Goal: Information Seeking & Learning: Understand process/instructions

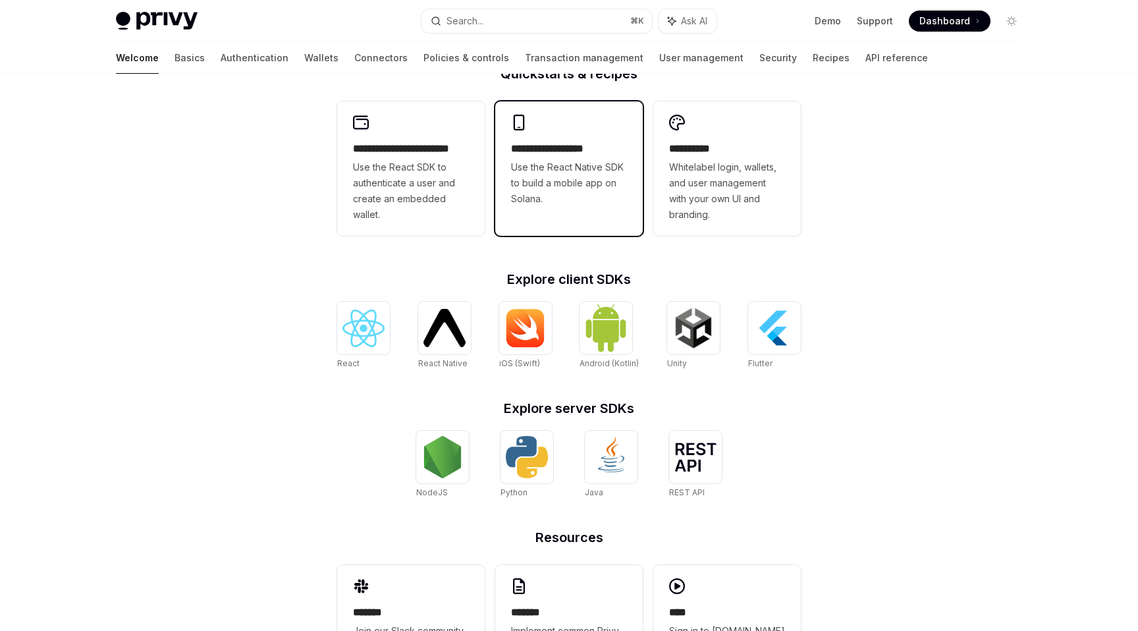
scroll to position [354, 0]
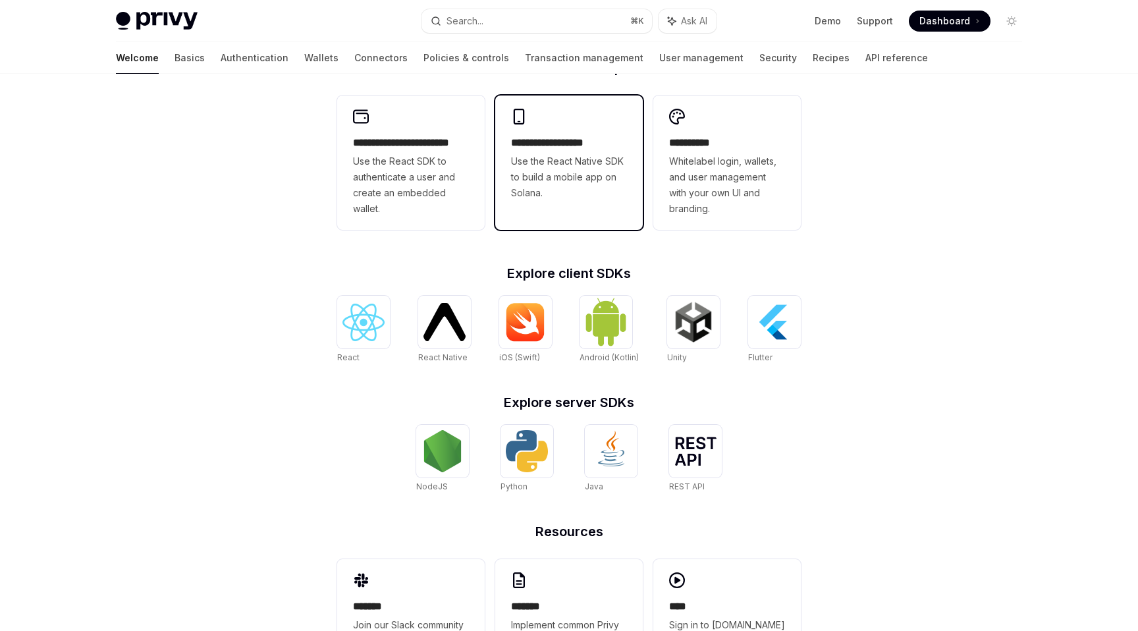
click at [575, 184] on span "Use the React Native SDK to build a mobile app on Solana." at bounding box center [569, 176] width 116 height 47
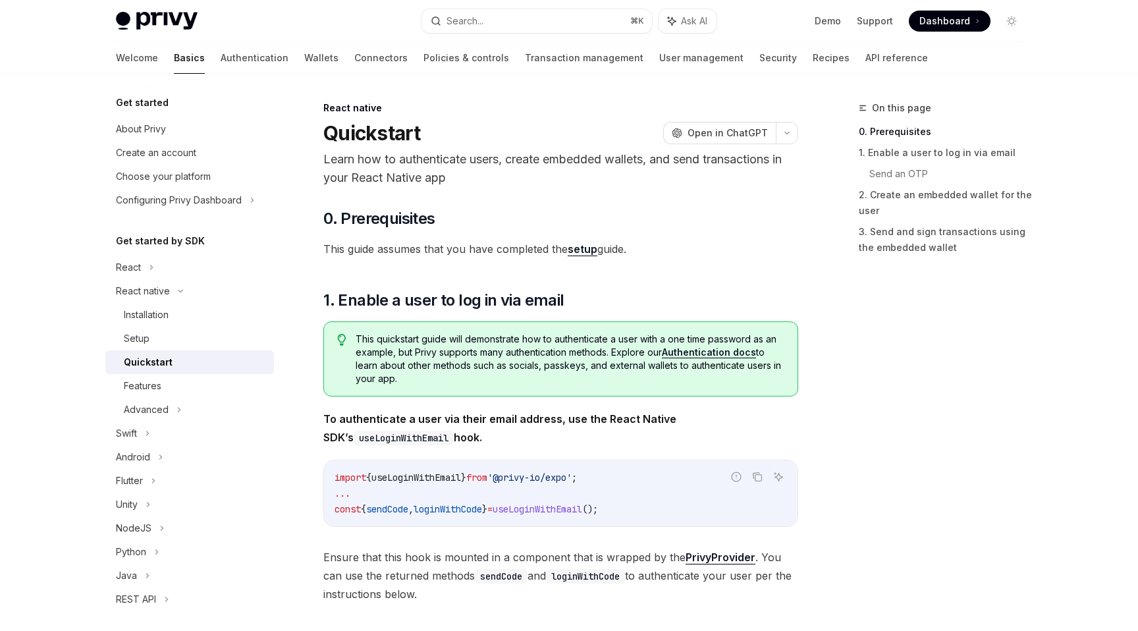
click at [589, 254] on link "setup" at bounding box center [583, 249] width 30 height 14
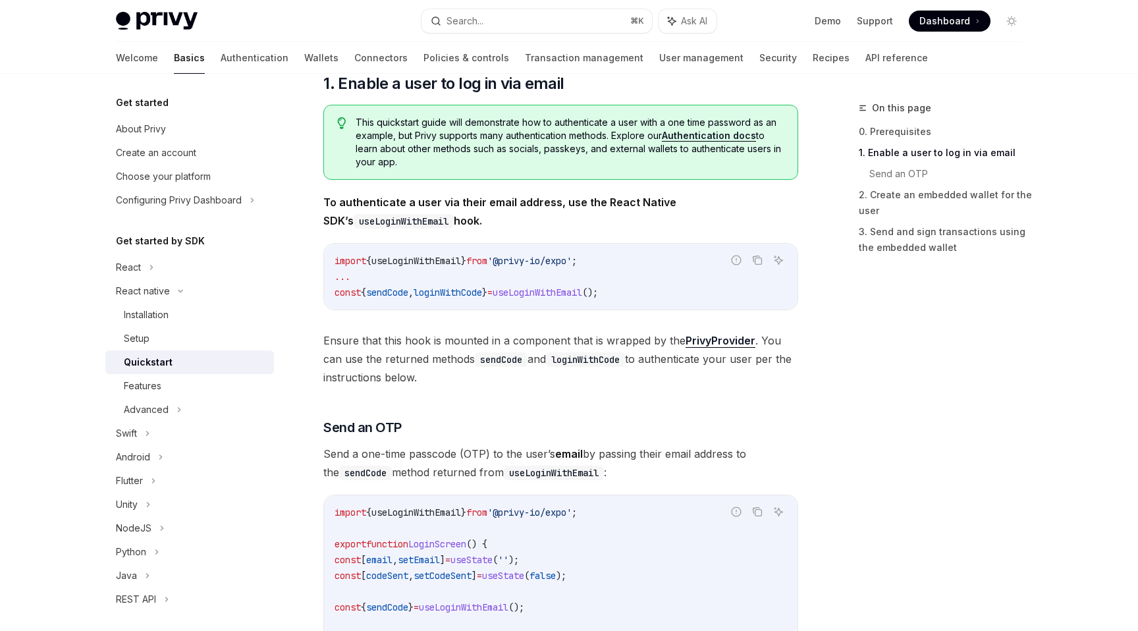
scroll to position [219, 0]
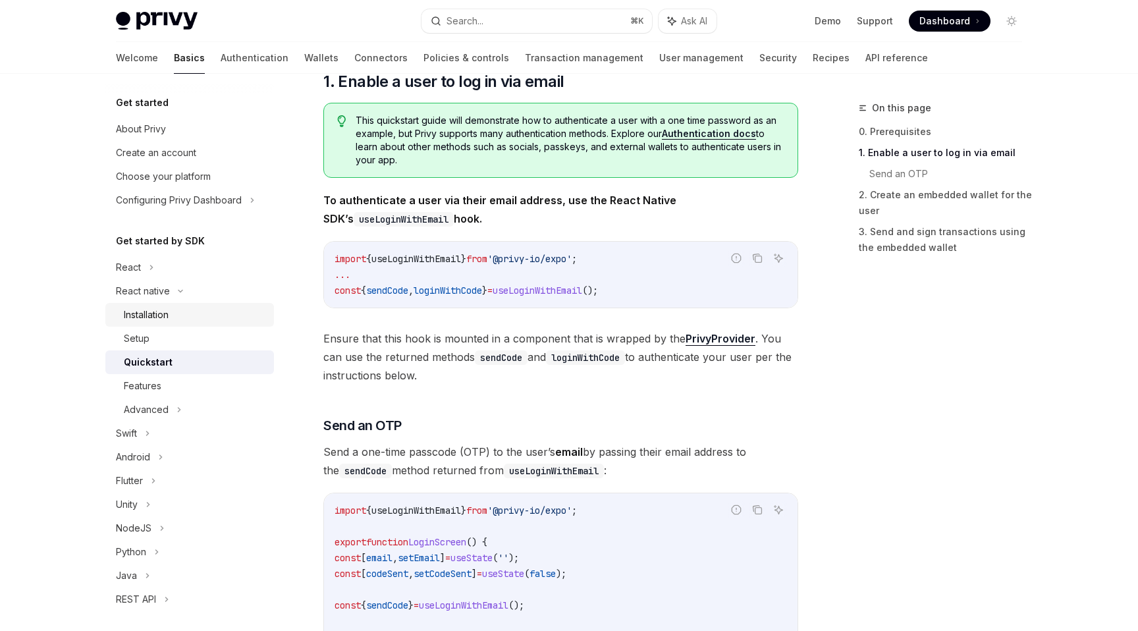
click at [194, 310] on div "Installation" at bounding box center [195, 315] width 142 height 16
type textarea "*"
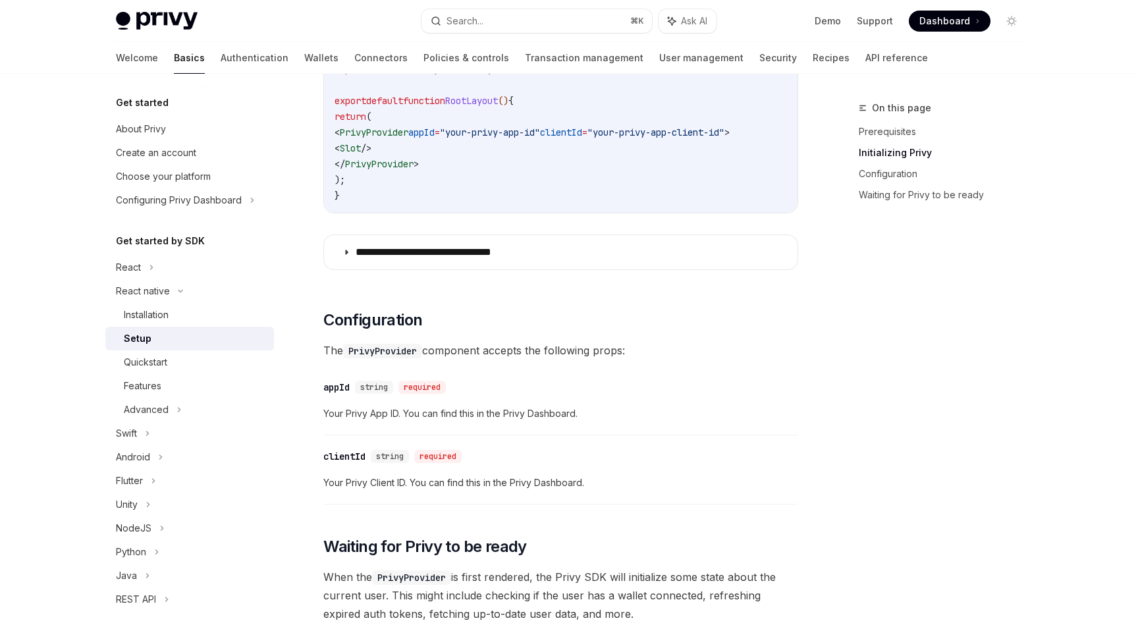
scroll to position [509, 0]
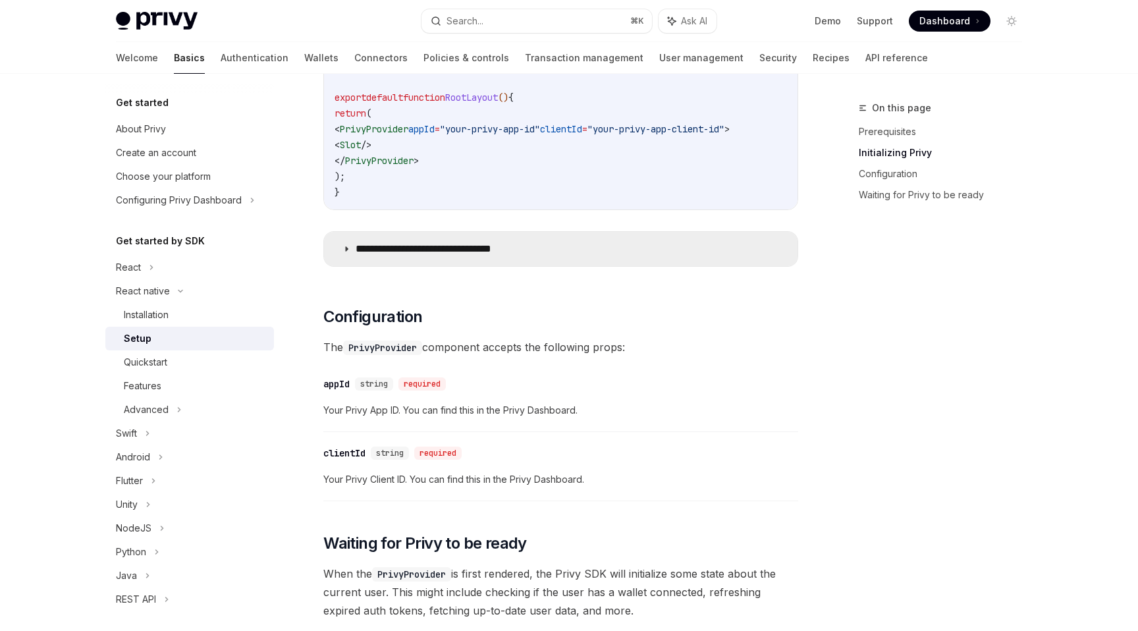
click at [427, 252] on p "**********" at bounding box center [445, 248] width 178 height 13
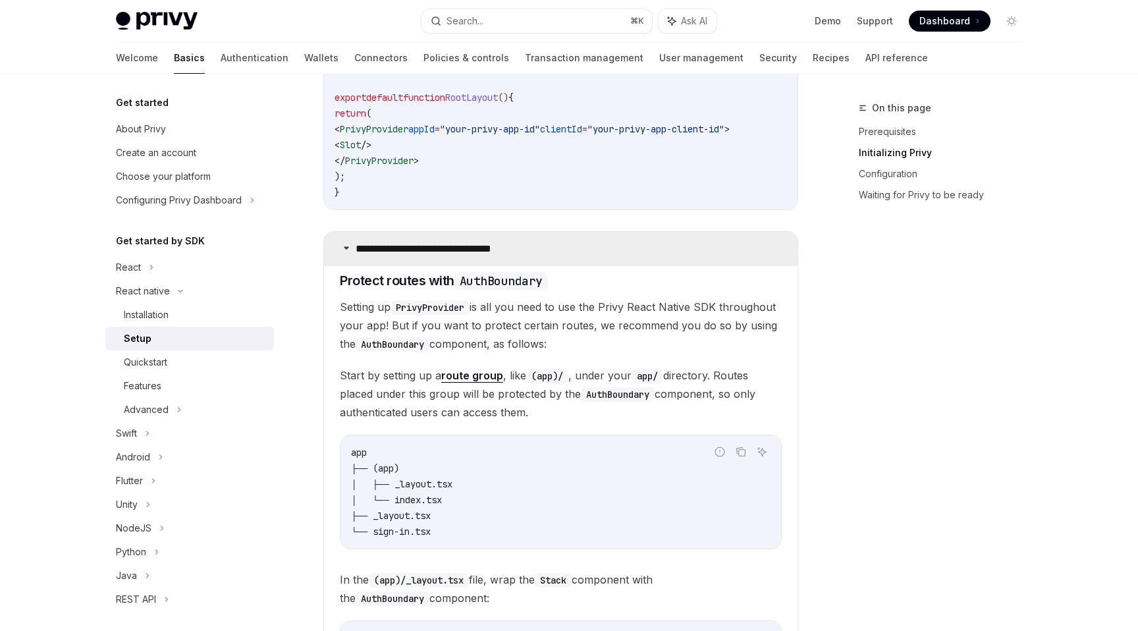
click at [420, 253] on p "**********" at bounding box center [445, 248] width 178 height 13
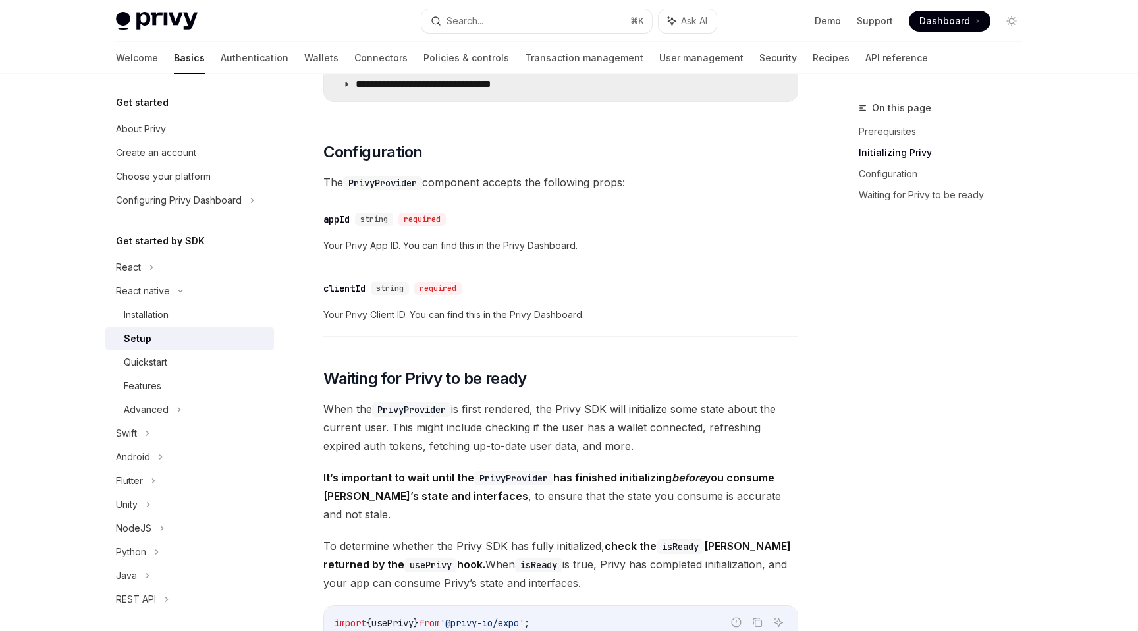
scroll to position [1174, 0]
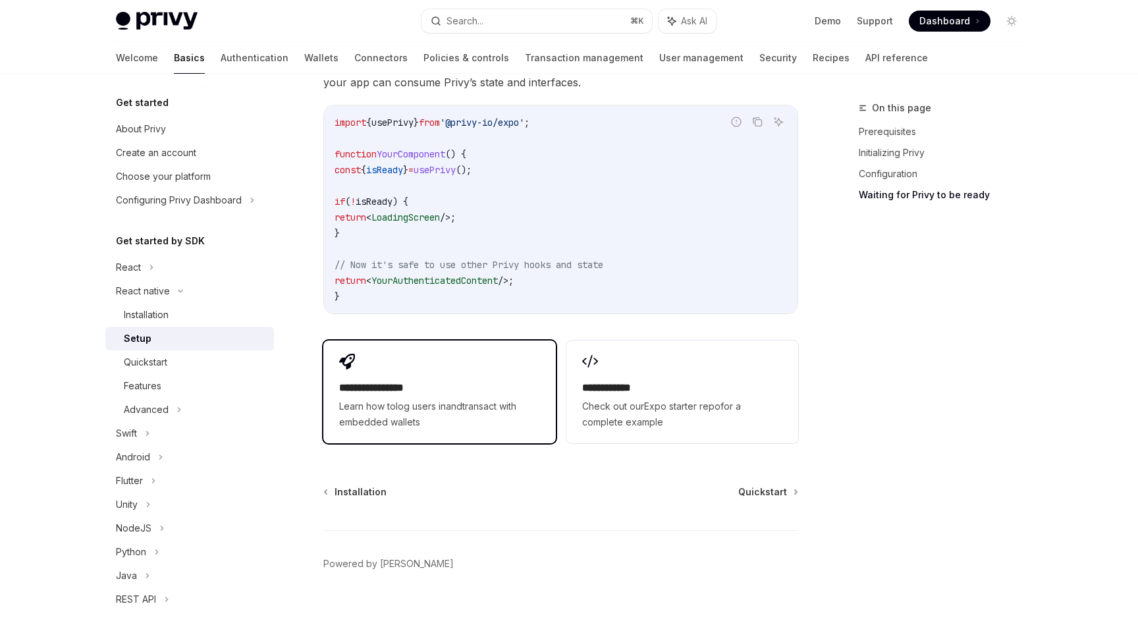
click at [408, 356] on div "**********" at bounding box center [439, 392] width 232 height 103
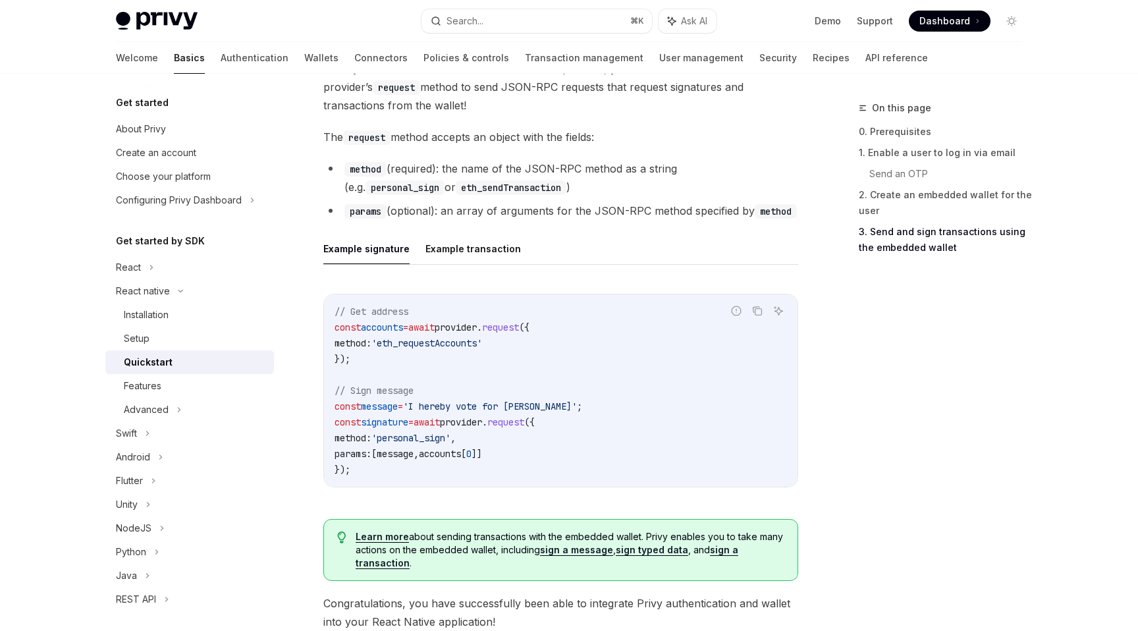
scroll to position [1946, 0]
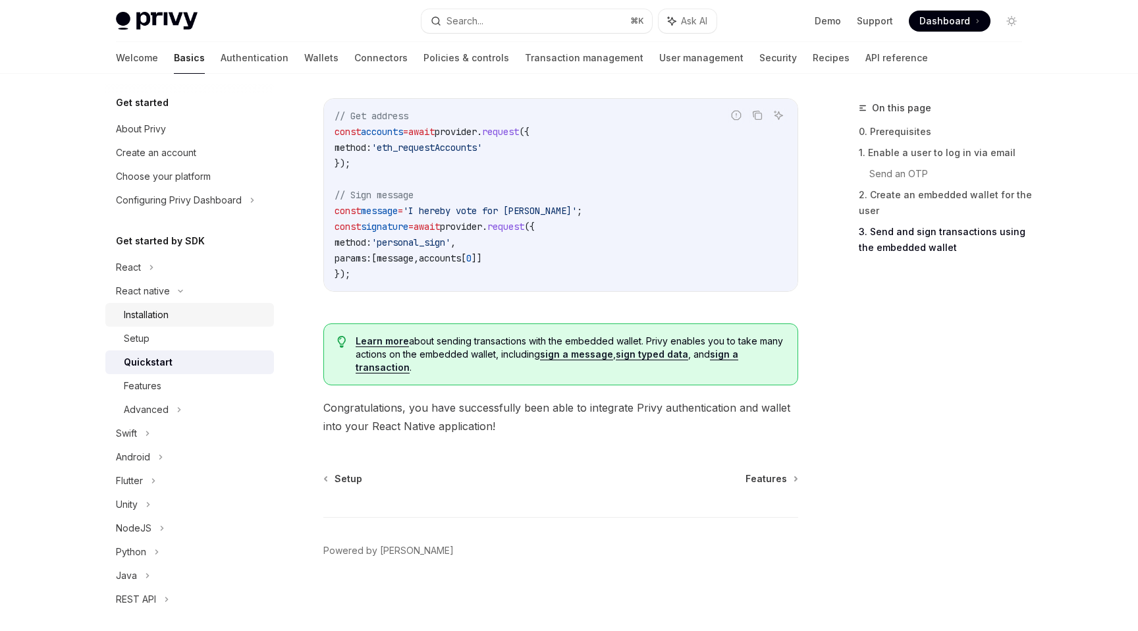
click at [184, 315] on div "Installation" at bounding box center [195, 315] width 142 height 16
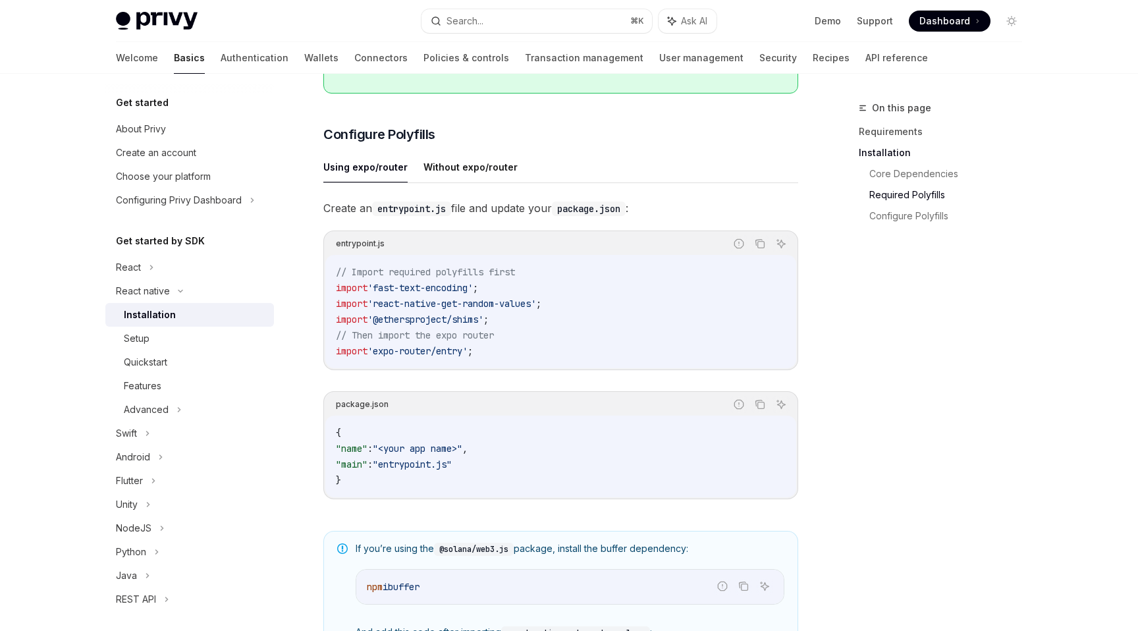
scroll to position [557, 0]
click at [473, 175] on button "Without expo/router" at bounding box center [470, 165] width 94 height 31
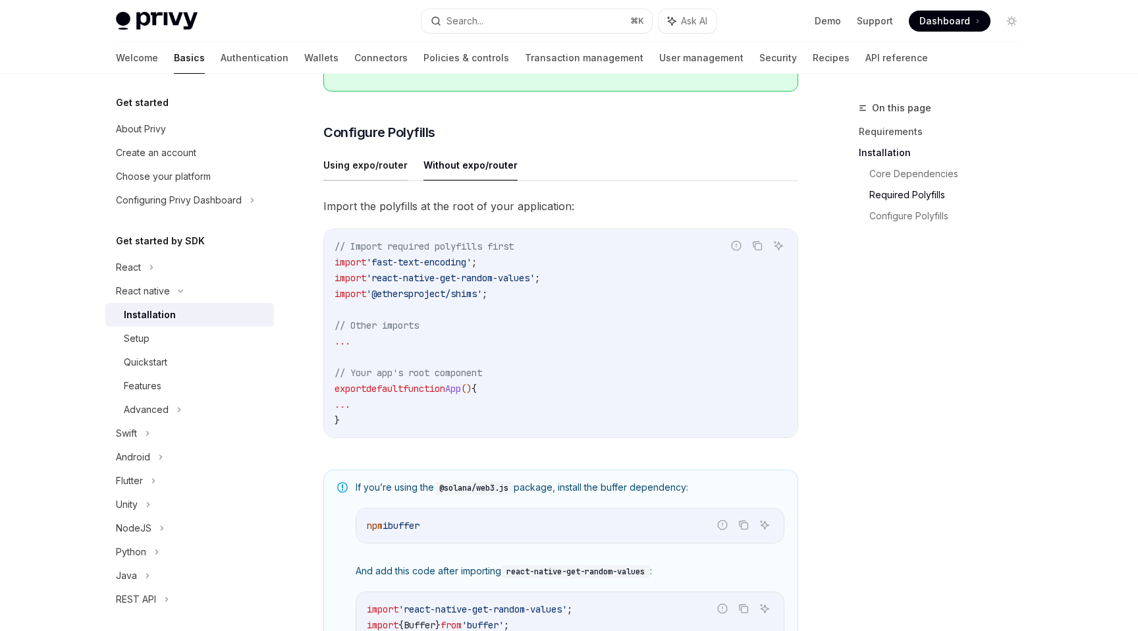
click at [358, 168] on button "Using expo/router" at bounding box center [365, 165] width 84 height 31
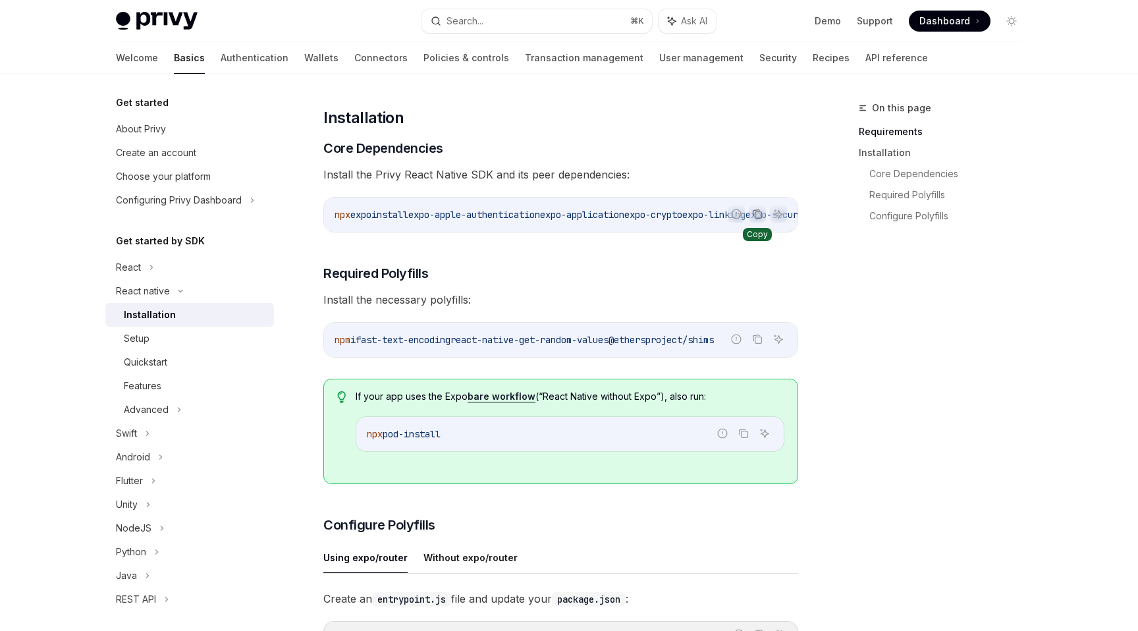
click at [756, 213] on icon "Copy the contents from the code block" at bounding box center [757, 214] width 11 height 11
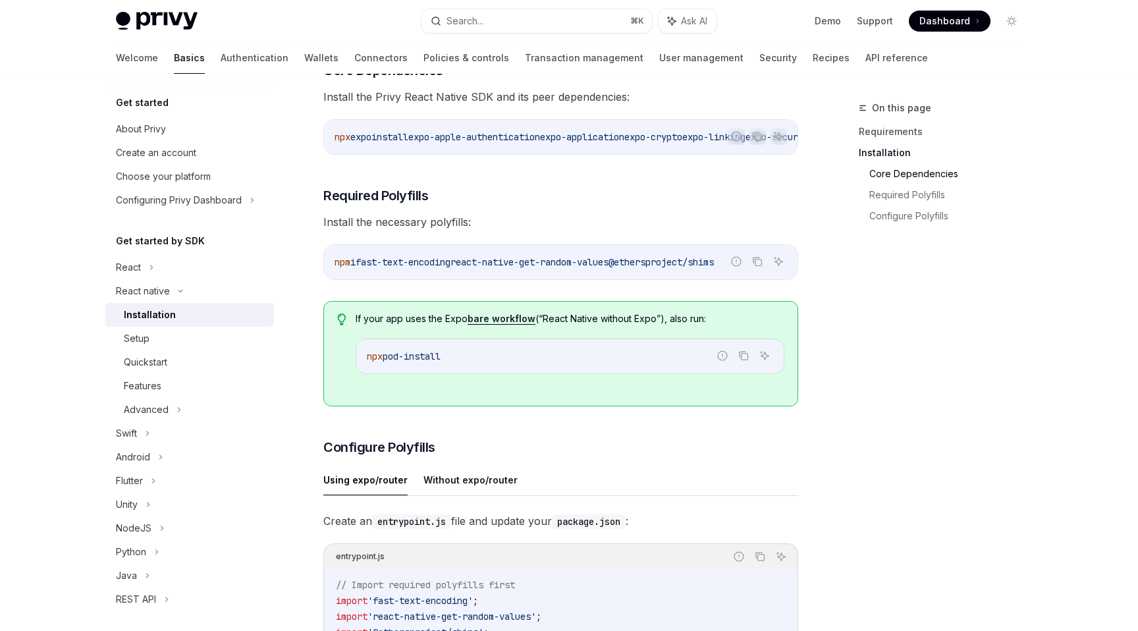
scroll to position [252, 0]
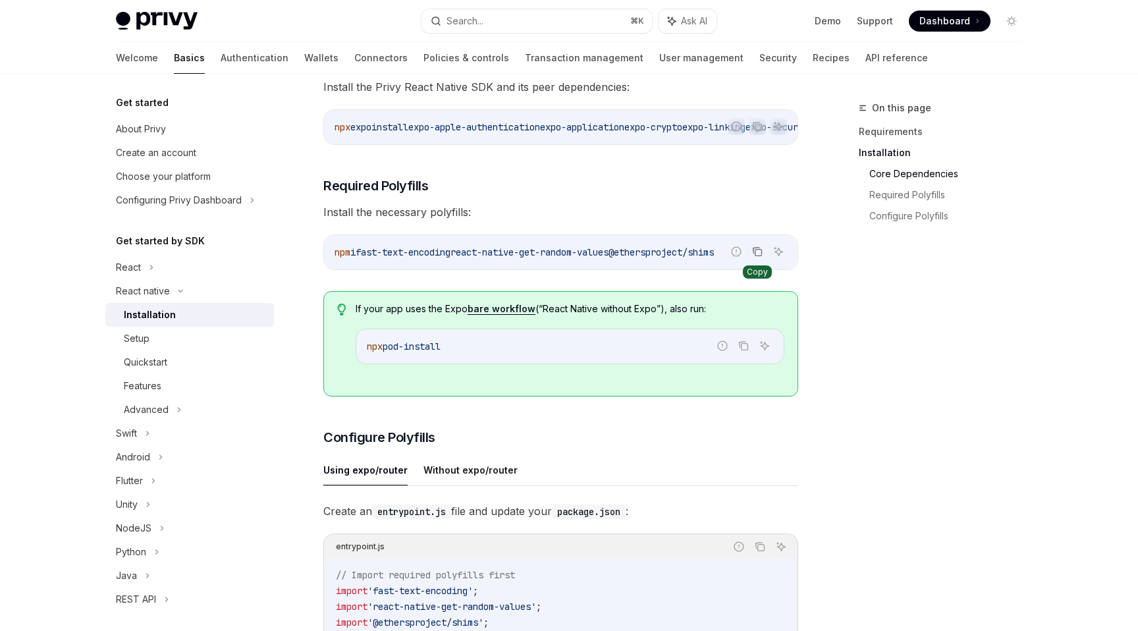
click at [764, 254] on button "Copy the contents from the code block" at bounding box center [757, 251] width 17 height 17
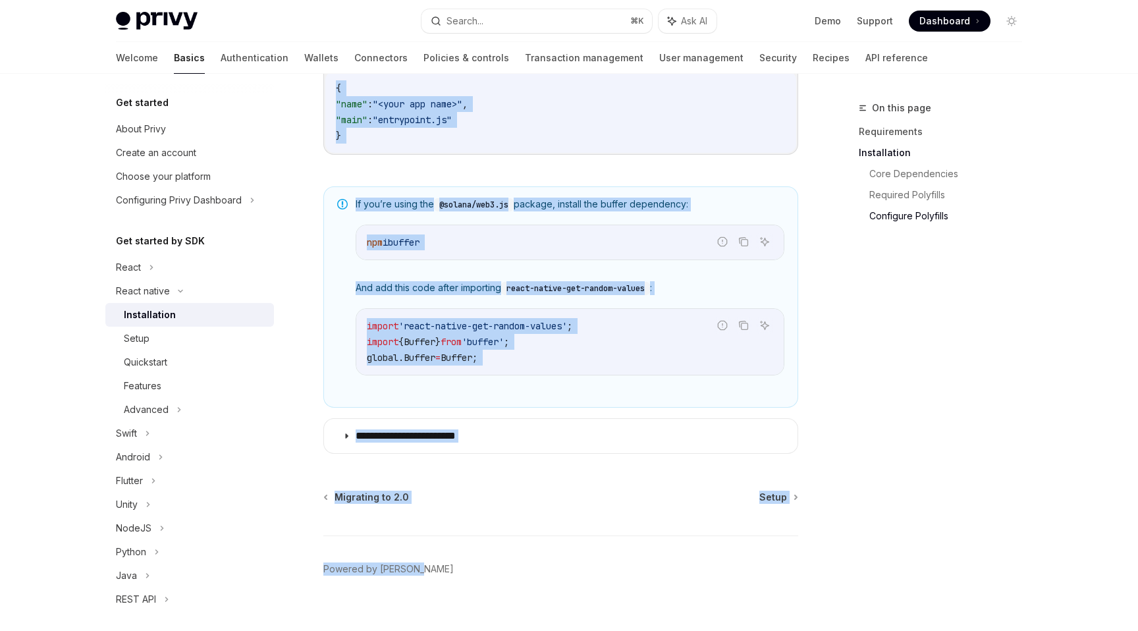
scroll to position [922, 0]
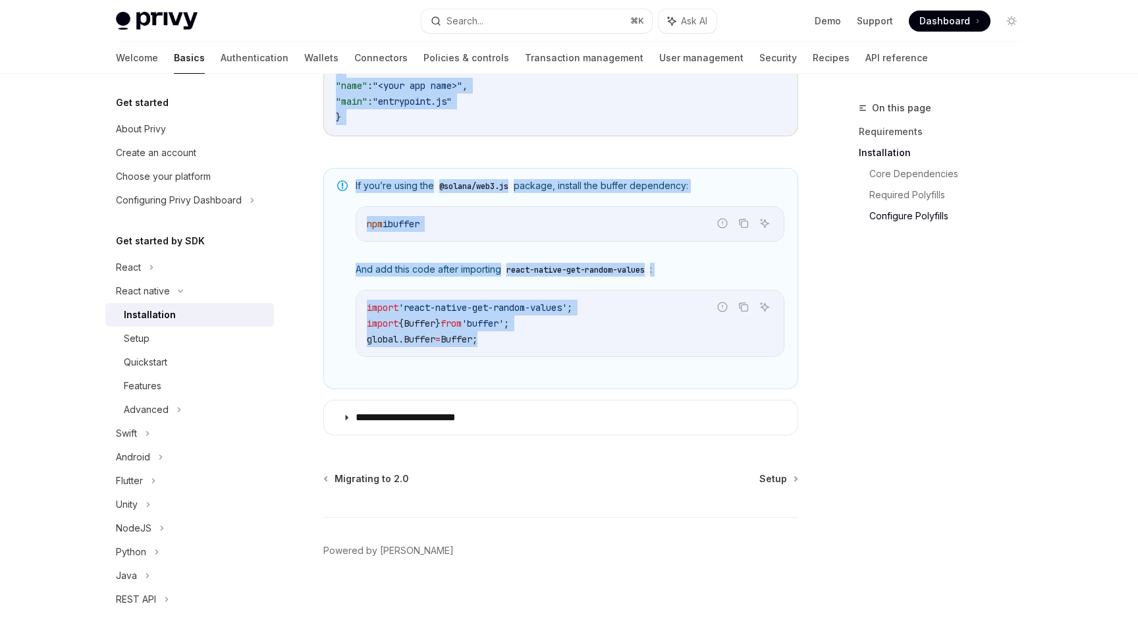
drag, startPoint x: 324, startPoint y: 107, endPoint x: 555, endPoint y: 347, distance: 333.0
copy div "Lorem ipsumd Sitametconse AdipIS Elit se DoeiUSM TempOR Inci ut LaboREE ​ Dolor…"
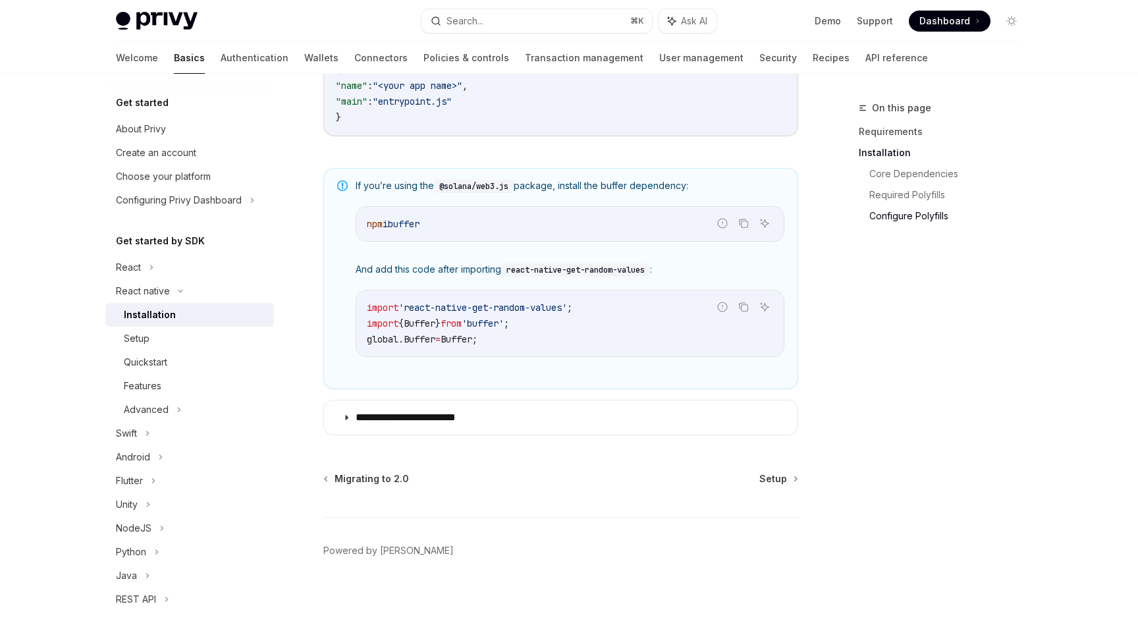
click at [552, 383] on div "If you’re using the @solana/web3.js package, install the buffer dependency: Rep…" at bounding box center [560, 278] width 475 height 221
click at [775, 485] on span "Setup" at bounding box center [773, 478] width 28 height 13
click at [775, 481] on span "Setup" at bounding box center [773, 478] width 28 height 13
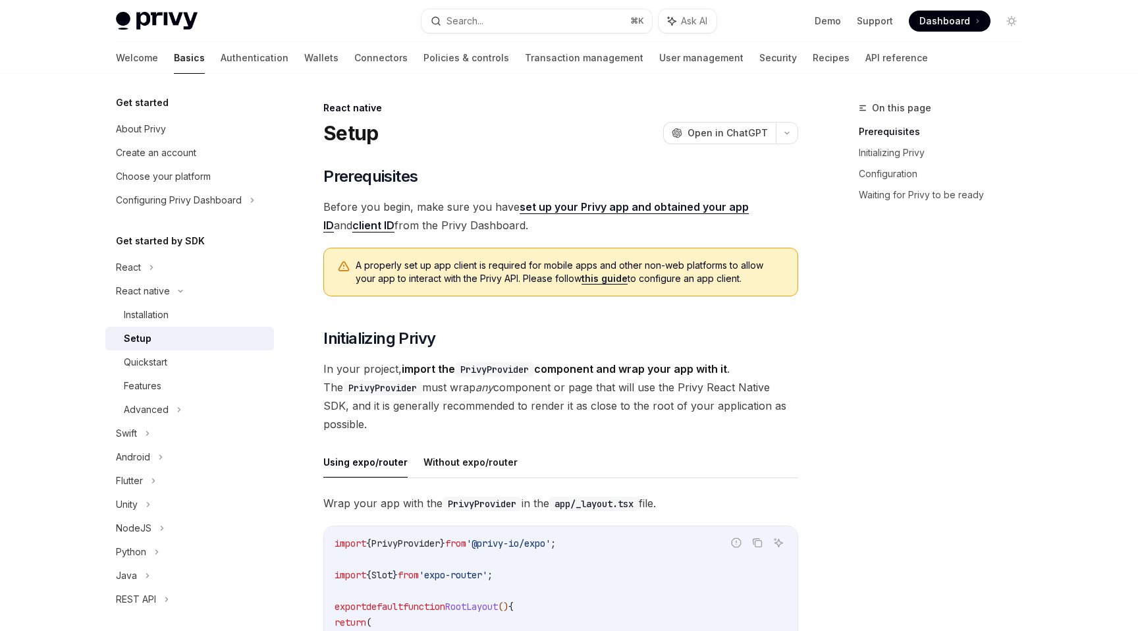
type textarea "*"
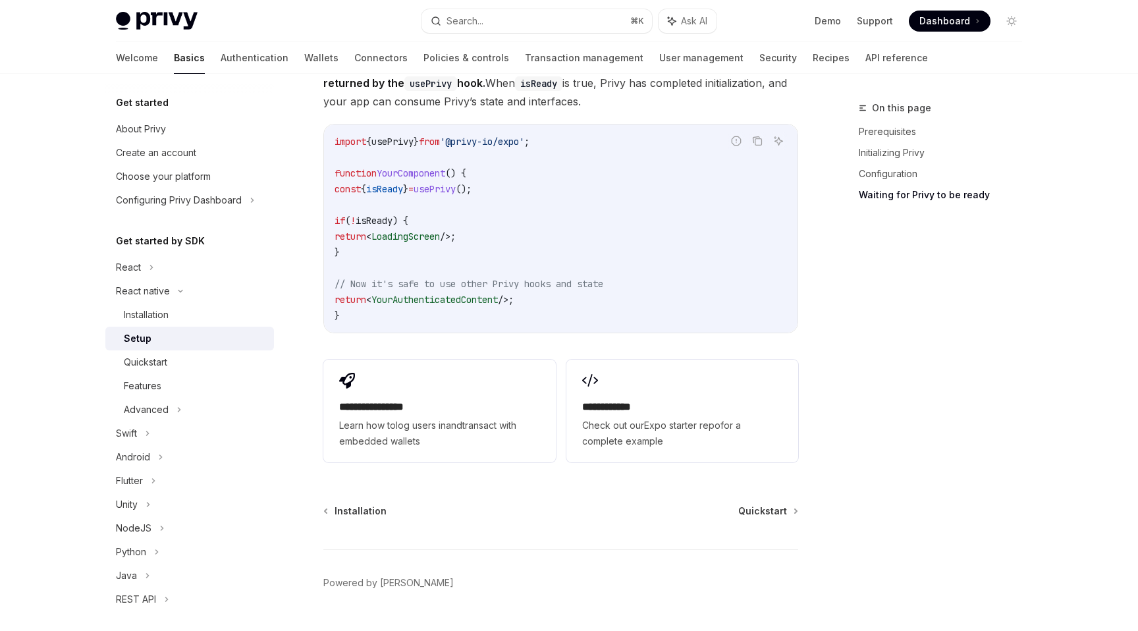
scroll to position [1157, 0]
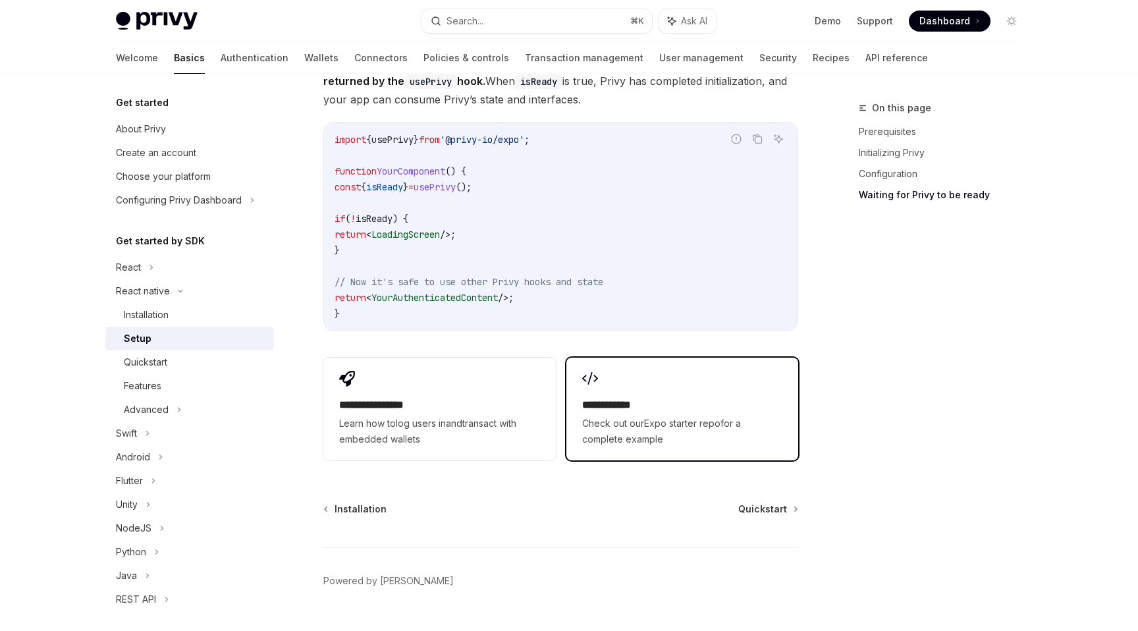
click at [630, 416] on span "Check out our Expo starter repo for a complete example" at bounding box center [682, 432] width 200 height 32
